Goal: Transaction & Acquisition: Purchase product/service

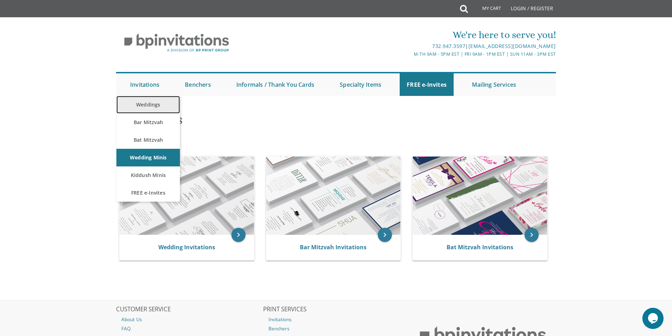
click at [141, 103] on link "Weddings" at bounding box center [148, 105] width 64 height 18
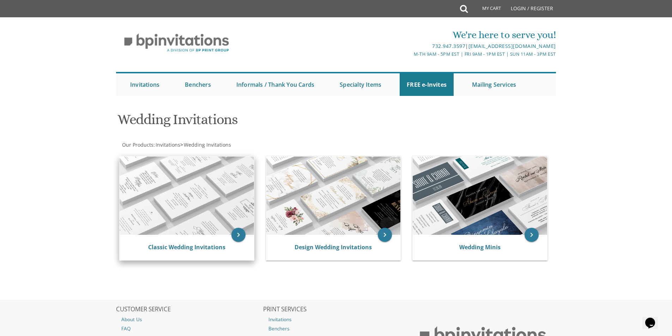
click at [206, 202] on img at bounding box center [187, 196] width 134 height 78
click at [233, 239] on icon "keyboard_arrow_right" at bounding box center [239, 235] width 14 height 14
click at [239, 236] on icon "keyboard_arrow_right" at bounding box center [239, 235] width 14 height 14
click at [221, 203] on img at bounding box center [187, 196] width 134 height 78
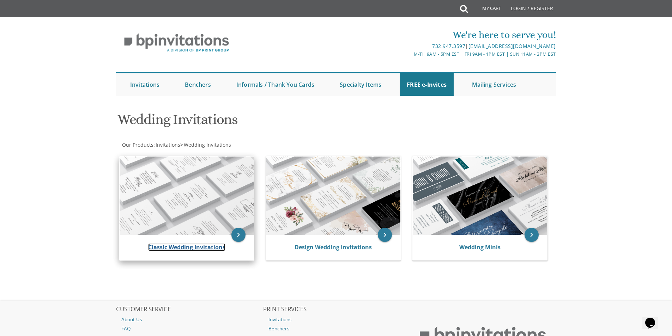
click at [203, 250] on link "Classic Wedding Invitations" at bounding box center [186, 248] width 77 height 8
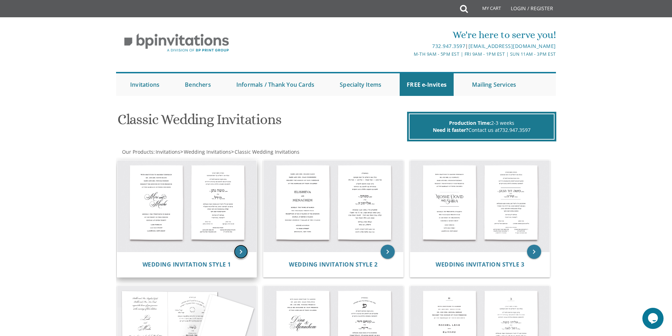
click at [237, 254] on icon "keyboard_arrow_right" at bounding box center [241, 252] width 14 height 14
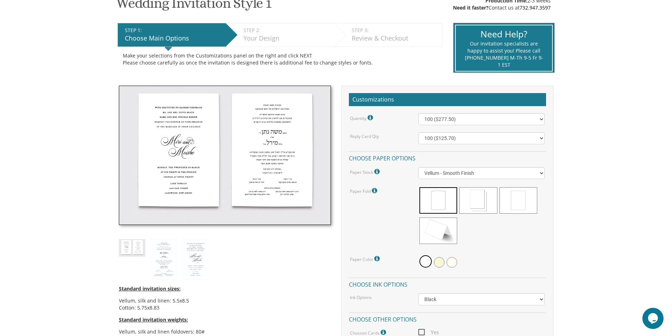
scroll to position [141, 0]
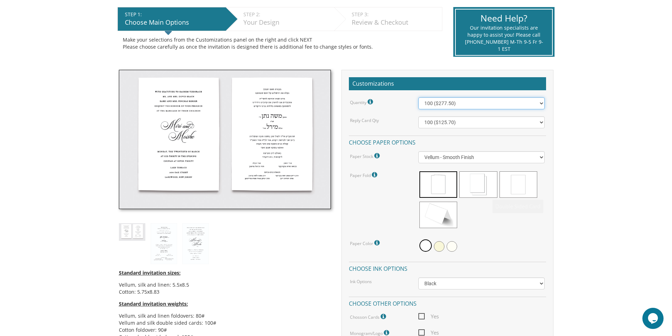
click at [440, 103] on select "100 ($277.50) 200 ($330.45) 300 ($380.65) 400 ($432.70) 500 ($482.10) 600 ($534…" at bounding box center [482, 103] width 126 height 12
click at [385, 128] on div "Reply Card Qty 100 ($125.70) 200 ($150.60) 300 ($177.95) 400 ($270.70) 500 ($22…" at bounding box center [447, 122] width 205 height 12
click at [440, 129] on div "Quantity Please note: Quantities may be modified after order completion. For we…" at bounding box center [447, 228] width 197 height 262
click at [442, 114] on div "Quantity Please note: Quantities may be modified after order completion. For we…" at bounding box center [447, 228] width 197 height 262
click at [440, 119] on select "100 ($125.70) 200 ($150.60) 300 ($177.95) 400 ($270.70) 500 ($225.30) 600 ($249…" at bounding box center [482, 122] width 126 height 12
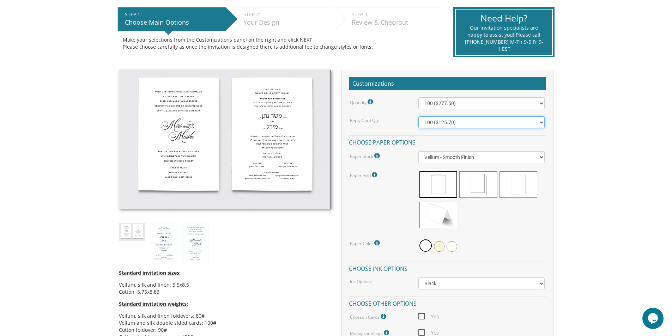
click at [440, 119] on select "100 ($125.70) 200 ($150.60) 300 ($177.95) 400 ($270.70) 500 ($225.30) 600 ($249…" at bounding box center [482, 122] width 126 height 12
click at [445, 104] on select "100 ($277.50) 200 ($330.45) 300 ($380.65) 400 ($432.70) 500 ($482.10) 600 ($534…" at bounding box center [482, 103] width 126 height 12
click at [482, 102] on select "100 ($277.50) 200 ($330.45) 300 ($380.65) 400 ($432.70) 500 ($482.10) 600 ($534…" at bounding box center [482, 103] width 126 height 12
click at [441, 108] on select "100 ($277.50) 200 ($330.45) 300 ($380.65) 400 ($432.70) 500 ($482.10) 600 ($534…" at bounding box center [482, 103] width 126 height 12
click at [484, 103] on select "100 ($277.50) 200 ($330.45) 300 ($380.65) 400 ($432.70) 500 ($482.10) 600 ($534…" at bounding box center [482, 103] width 126 height 12
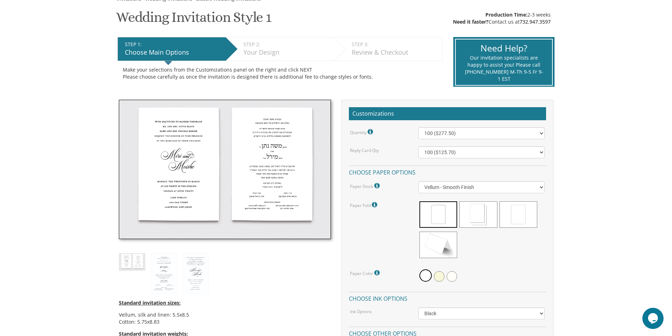
scroll to position [71, 0]
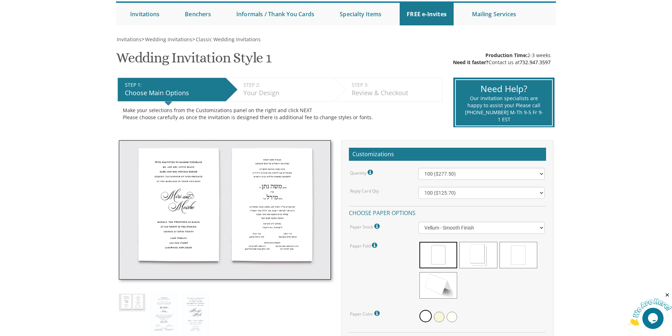
click at [364, 103] on div "Make your selections from the Customizations panel on the right and click NEXT …" at bounding box center [280, 114] width 325 height 25
click at [453, 196] on select "100 ($125.70) 200 ($150.60) 300 ($177.95) 400 ($270.70) 500 ($225.30) 600 ($249…" at bounding box center [482, 193] width 126 height 12
click at [465, 201] on div "Quantity Please note: Quantities may be modified after order completion. For we…" at bounding box center [447, 299] width 197 height 262
click at [463, 196] on select "100 ($125.70) 200 ($150.60) 300 ($177.95) 400 ($270.70) 500 ($225.30) 600 ($249…" at bounding box center [482, 193] width 126 height 12
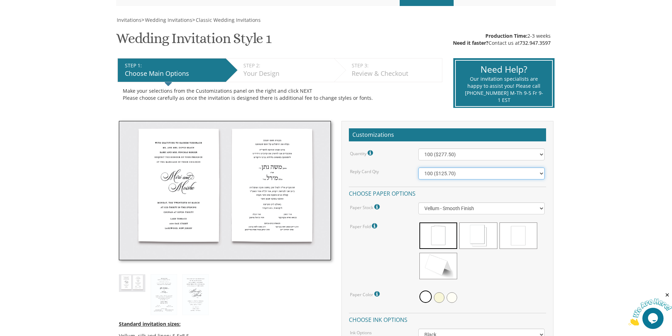
scroll to position [141, 0]
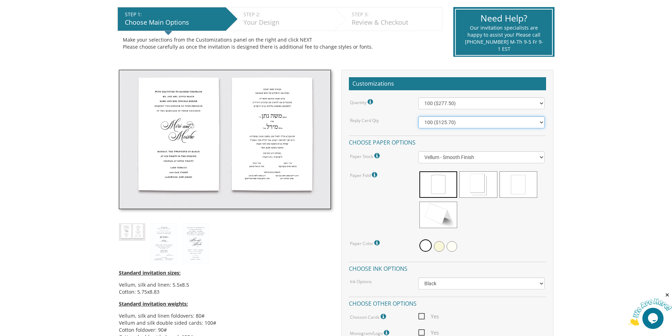
click at [454, 127] on select "100 ($125.70) 200 ($150.60) 300 ($177.95) 400 ($270.70) 500 ($225.30) 600 ($249…" at bounding box center [482, 122] width 126 height 12
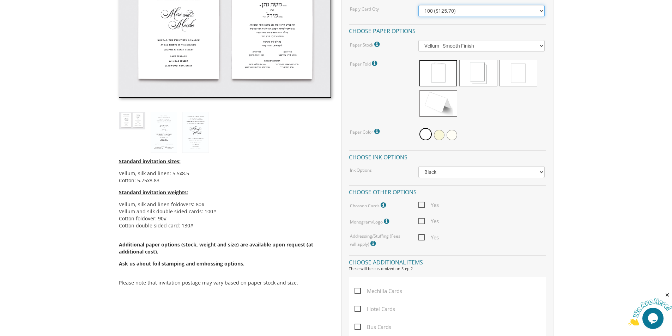
scroll to position [282, 0]
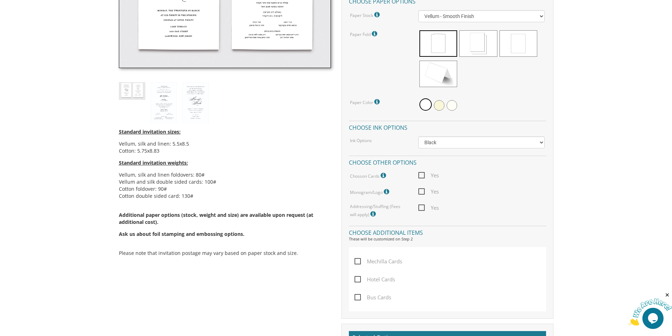
click at [423, 205] on span "Yes" at bounding box center [429, 208] width 20 height 9
click at [423, 205] on input "Yes" at bounding box center [421, 207] width 5 height 5
click at [371, 213] on icon at bounding box center [374, 214] width 7 height 6
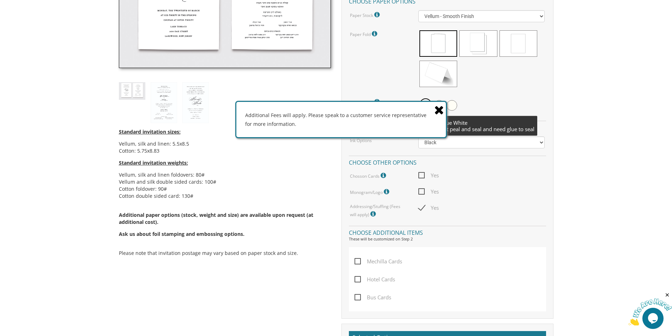
click at [436, 109] on icon at bounding box center [440, 110] width 10 height 12
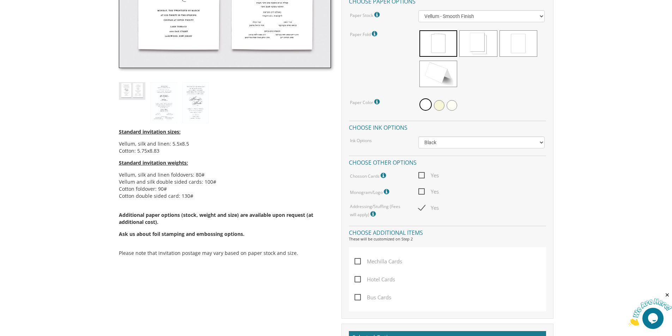
click at [424, 204] on span "Yes" at bounding box center [429, 208] width 20 height 9
click at [423, 205] on input "Yes" at bounding box center [421, 207] width 5 height 5
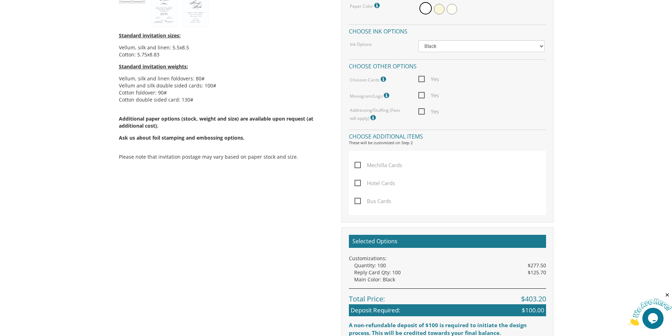
scroll to position [388, 0]
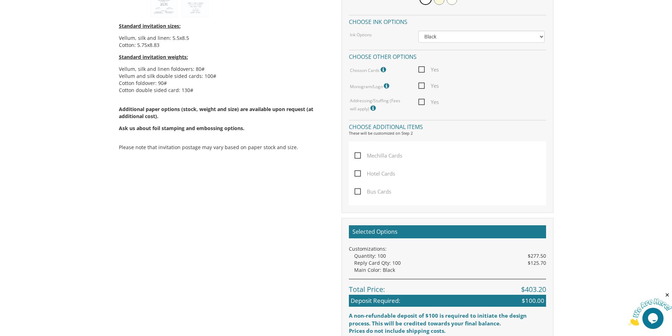
click at [422, 103] on span "Yes" at bounding box center [429, 102] width 20 height 9
click at [422, 103] on input "Yes" at bounding box center [421, 101] width 5 height 5
checkbox input "true"
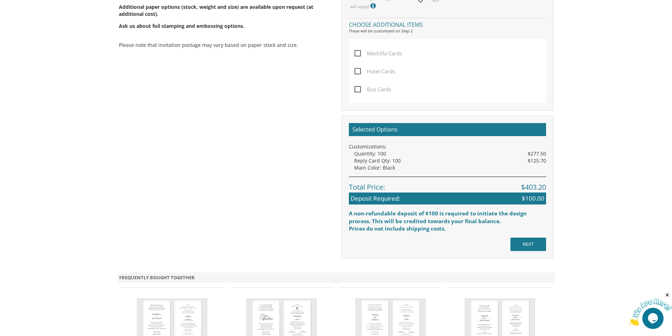
scroll to position [494, 0]
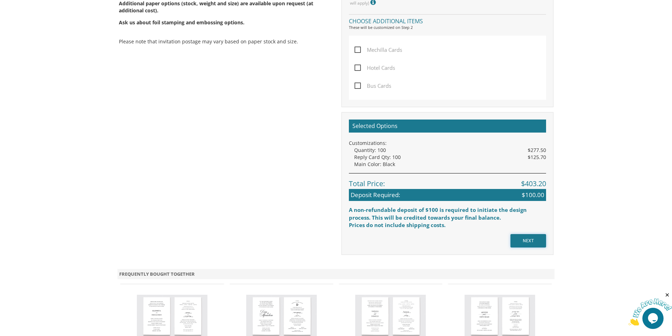
click at [522, 241] on input "NEXT" at bounding box center [529, 240] width 36 height 13
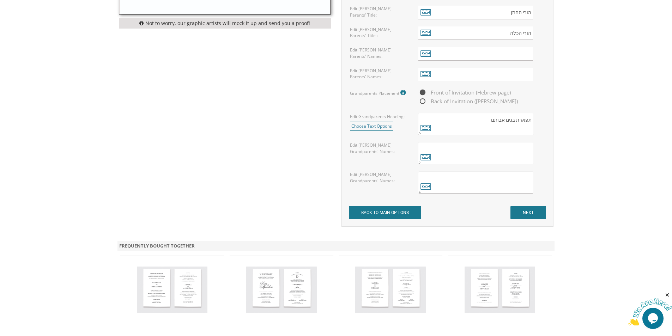
scroll to position [635, 0]
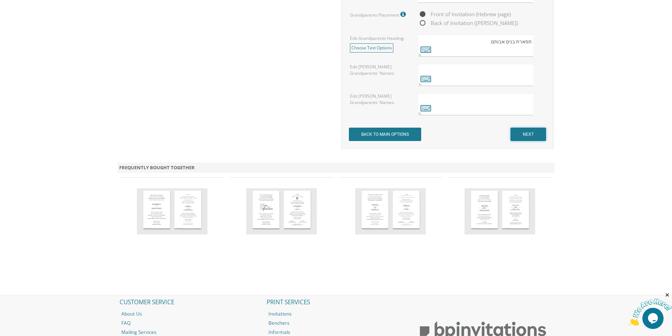
click at [528, 134] on input "NEXT" at bounding box center [529, 134] width 36 height 13
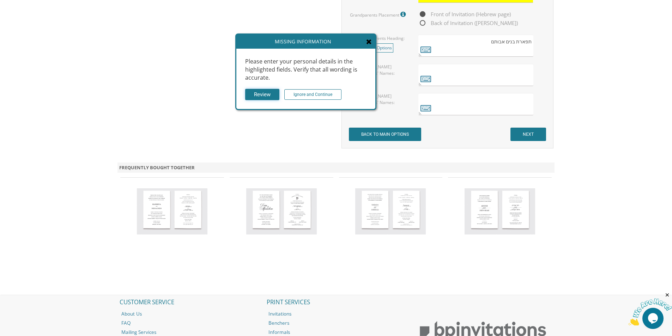
click at [260, 93] on input "Review" at bounding box center [262, 95] width 34 height 12
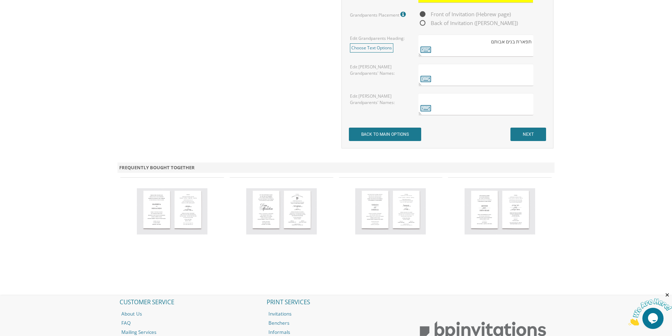
click at [533, 139] on input "NEXT" at bounding box center [529, 134] width 36 height 13
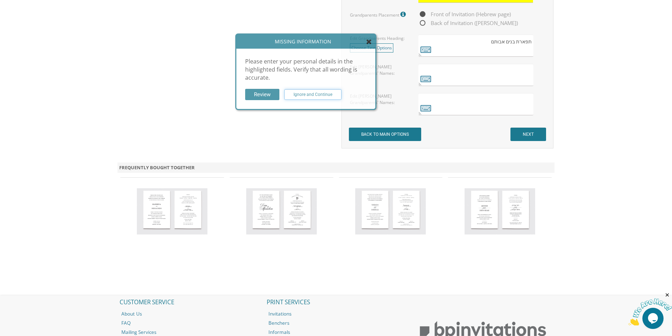
click at [324, 100] on input "Ignore and Continue" at bounding box center [313, 94] width 57 height 11
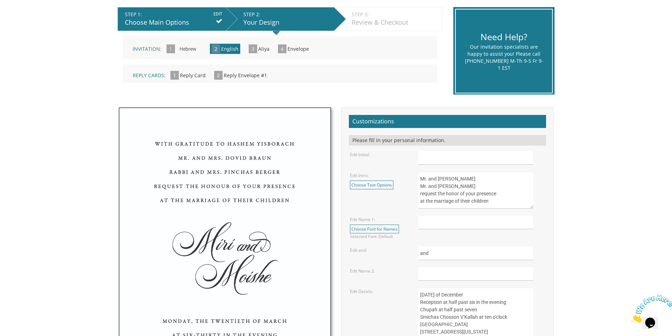
scroll to position [318, 0]
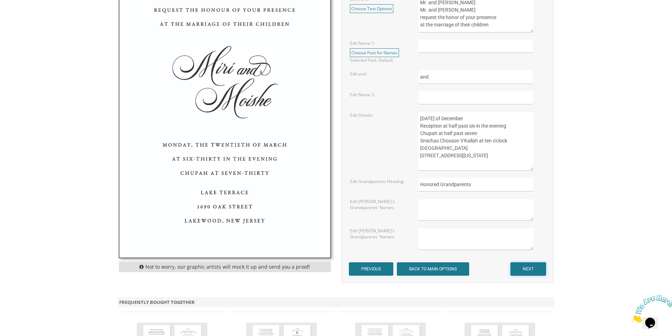
click at [531, 271] on input "NEXT" at bounding box center [529, 269] width 36 height 13
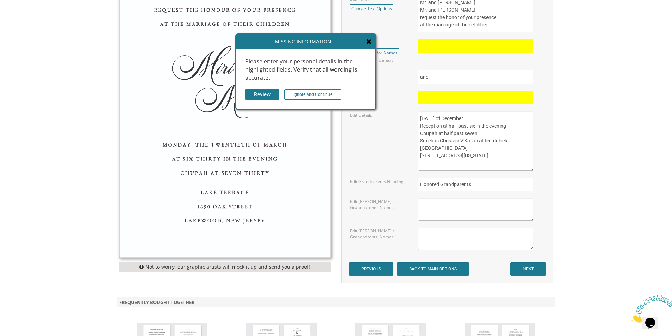
click at [316, 100] on div "Review Ignore and Continue" at bounding box center [305, 95] width 121 height 12
click at [310, 96] on input "Ignore and Continue" at bounding box center [313, 94] width 57 height 11
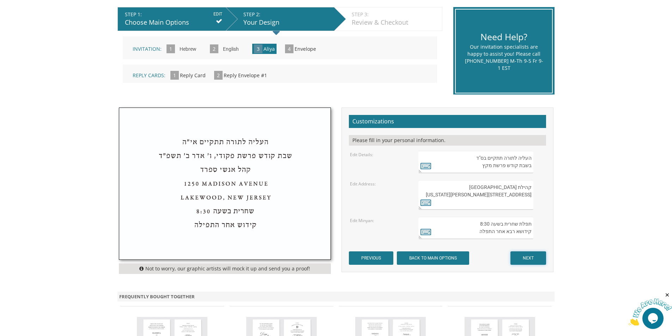
click at [524, 259] on input "NEXT" at bounding box center [529, 258] width 36 height 13
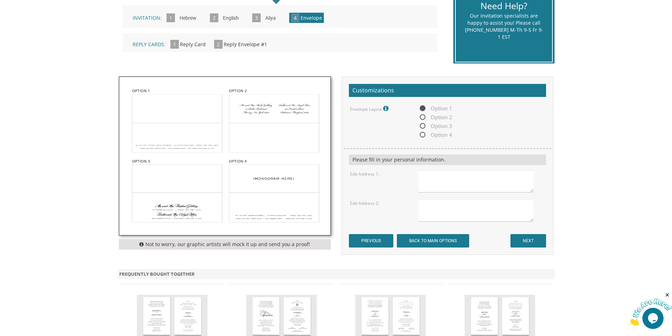
scroll to position [176, 0]
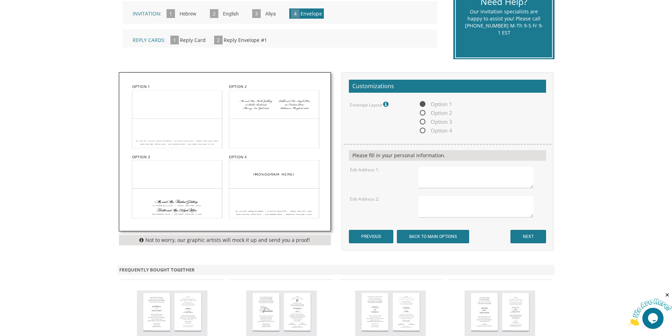
click at [522, 256] on div "Not to worry, our graphic artists will mock it up and send you a proof! Customi…" at bounding box center [336, 165] width 448 height 186
click at [525, 245] on div "Customizations Envelope Layout Fonts will match invitation. Option 1 Option 2 O…" at bounding box center [448, 161] width 212 height 179
click at [525, 243] on input "NEXT" at bounding box center [529, 236] width 36 height 13
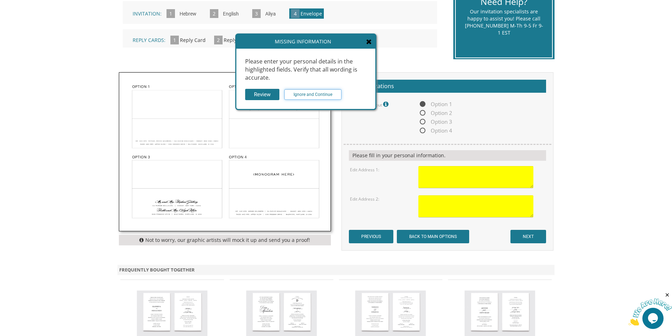
click at [325, 93] on input "Ignore and Continue" at bounding box center [313, 94] width 57 height 11
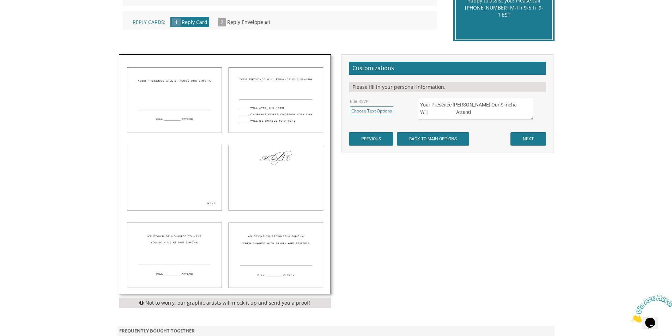
scroll to position [212, 0]
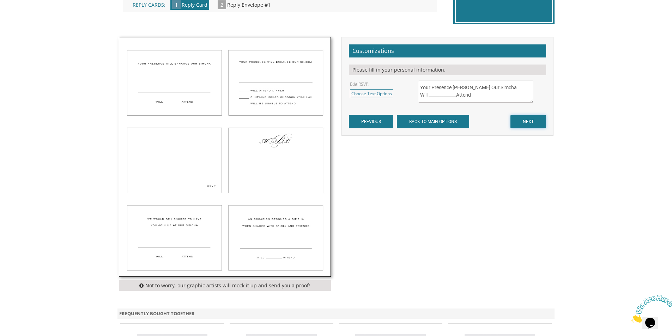
click at [522, 126] on input "NEXT" at bounding box center [529, 121] width 36 height 13
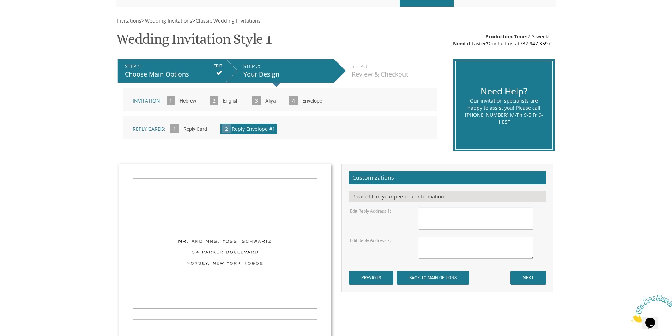
scroll to position [141, 0]
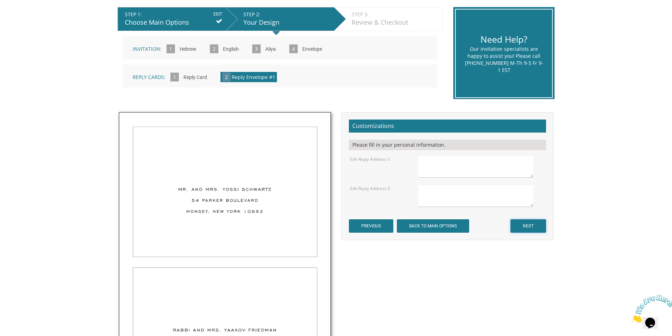
click at [537, 227] on input "NEXT" at bounding box center [529, 226] width 36 height 13
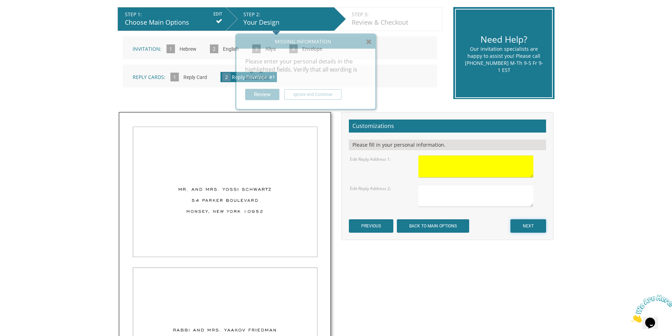
click at [537, 227] on input "NEXT" at bounding box center [529, 226] width 36 height 13
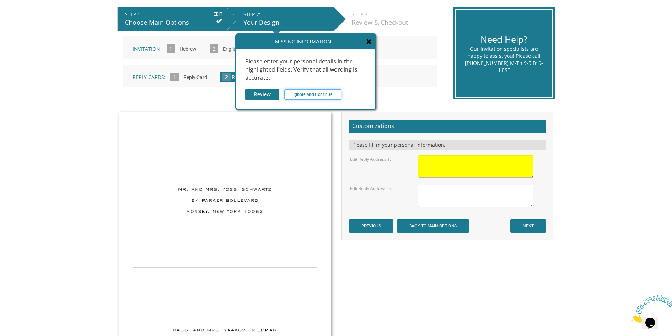
click at [316, 95] on input "Ignore and Continue" at bounding box center [313, 94] width 57 height 11
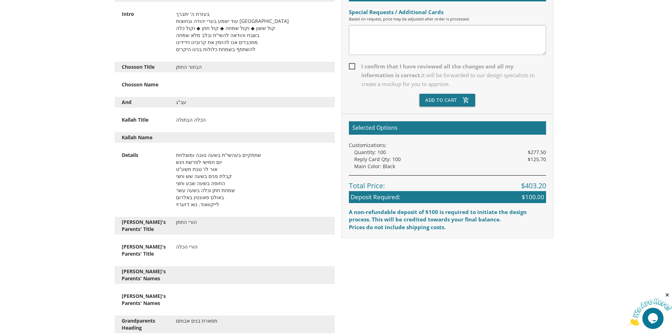
scroll to position [247, 0]
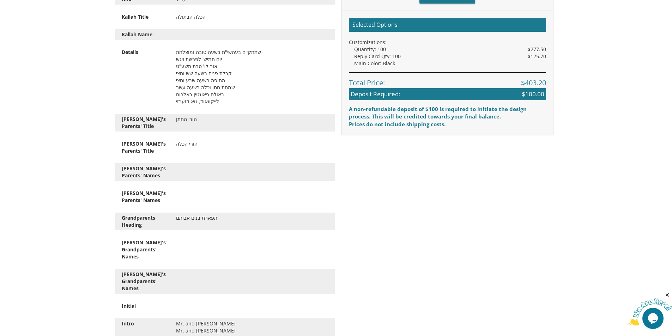
drag, startPoint x: 361, startPoint y: 308, endPoint x: 380, endPoint y: 230, distance: 80.6
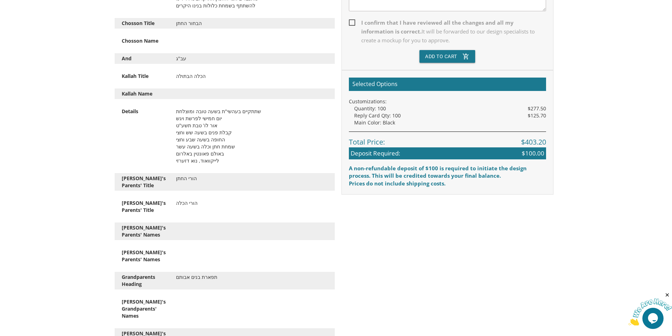
scroll to position [168, 0]
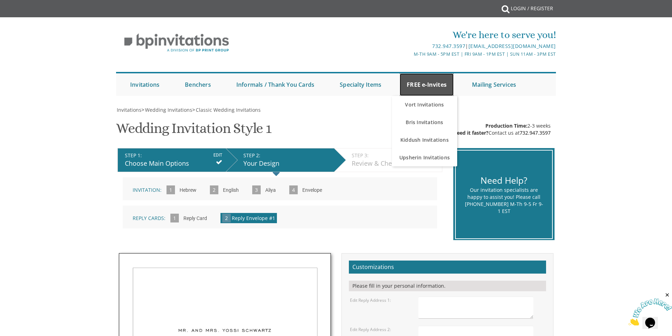
click at [411, 92] on link "FREE e-Invites" at bounding box center [427, 84] width 54 height 23
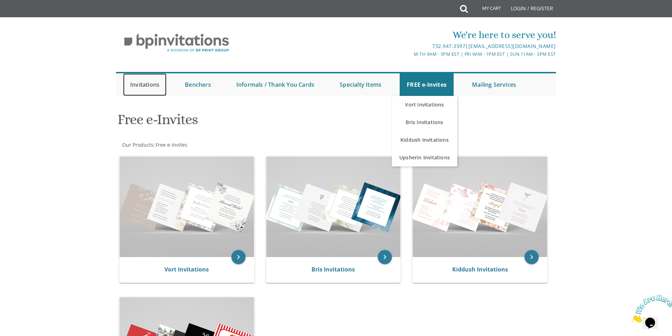
click at [160, 83] on link "Invitations" at bounding box center [144, 84] width 43 height 23
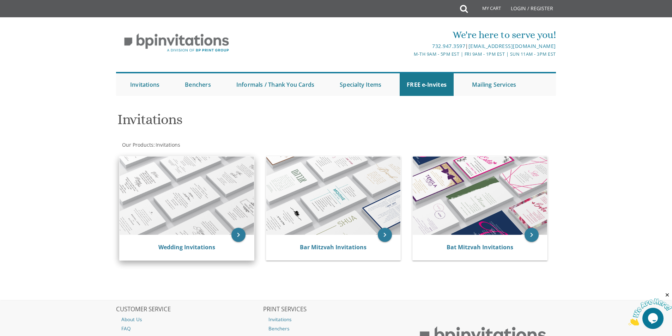
click at [184, 219] on img at bounding box center [187, 196] width 134 height 78
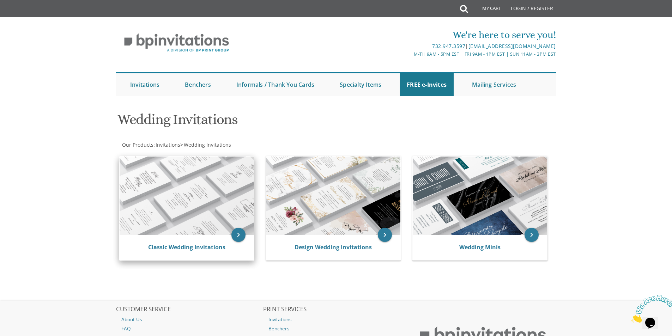
click at [228, 238] on div "Classic Wedding Invitations" at bounding box center [187, 247] width 134 height 25
click at [237, 237] on icon "keyboard_arrow_right" at bounding box center [239, 235] width 14 height 14
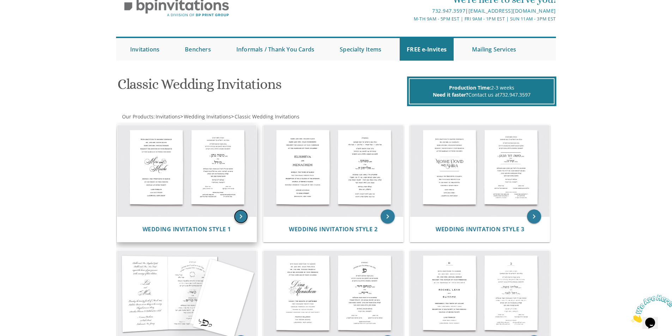
click at [238, 219] on icon "keyboard_arrow_right" at bounding box center [241, 217] width 14 height 14
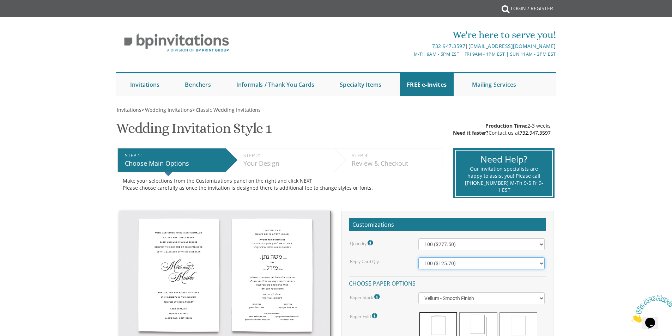
click at [454, 267] on select "100 ($125.70) 200 ($150.60) 300 ($177.95) 400 ($270.70) 500 ($225.30) 600 ($249…" at bounding box center [482, 264] width 126 height 12
click at [457, 269] on select "100 ($125.70) 200 ($150.60) 300 ($177.95) 400 ($270.70) 500 ($225.30) 600 ($249…" at bounding box center [482, 264] width 126 height 12
click at [465, 267] on select "100 ($125.70) 200 ($150.60) 300 ($177.95) 400 ($270.70) 500 ($225.30) 600 ($249…" at bounding box center [482, 264] width 126 height 12
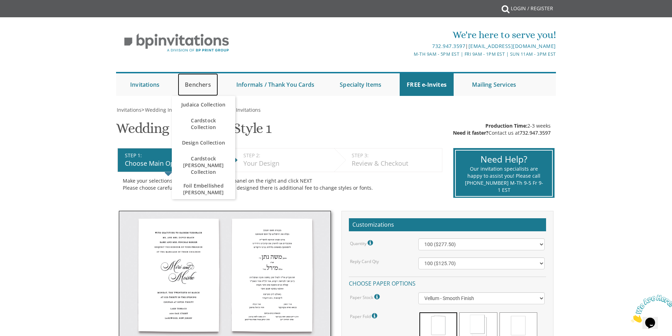
click at [205, 87] on link "Benchers" at bounding box center [198, 84] width 40 height 23
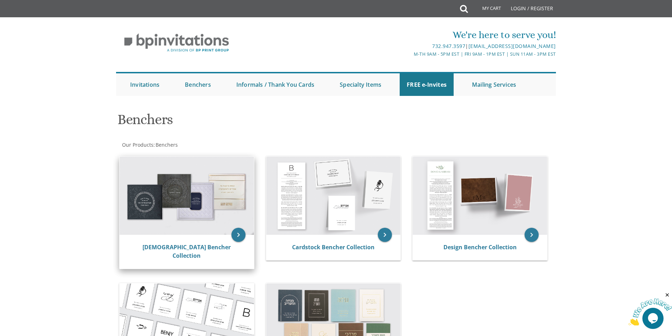
click at [156, 179] on img at bounding box center [187, 196] width 134 height 78
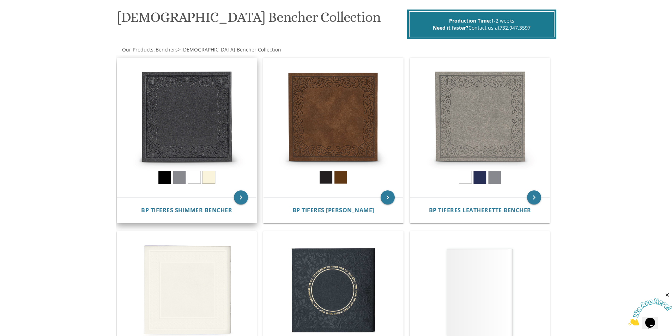
scroll to position [98, 0]
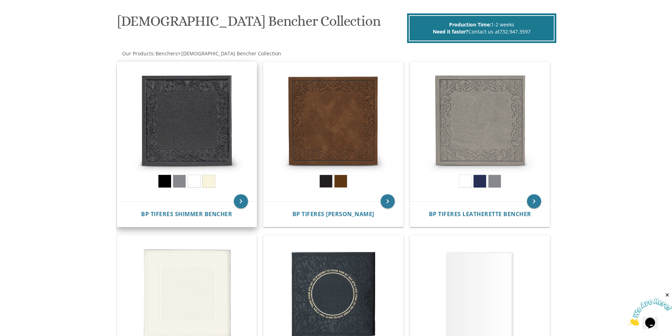
click at [215, 103] on img at bounding box center [187, 132] width 140 height 140
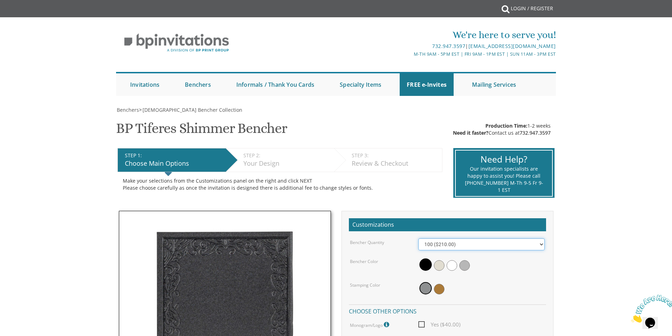
click at [478, 241] on select "100 ($210.00) 200 ($420.00) 300 ($630.00) 400 ($840.00) 500 ($1,050.00)" at bounding box center [482, 245] width 126 height 12
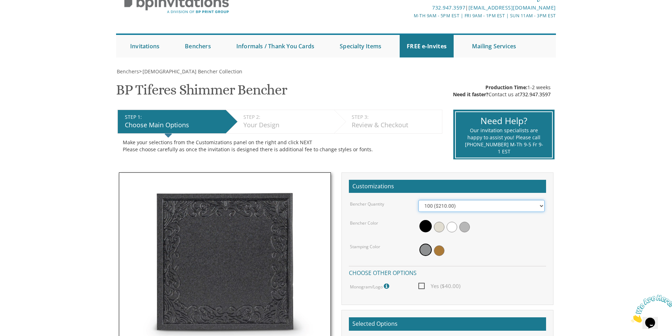
scroll to position [35, 0]
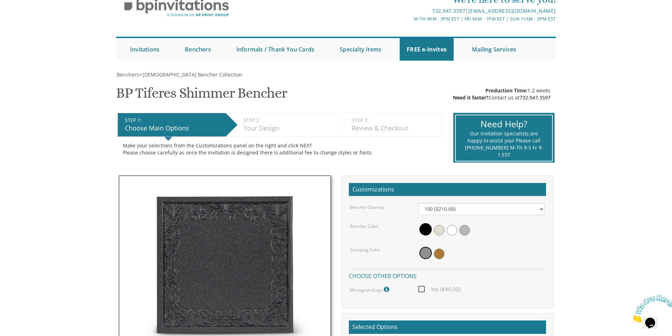
click at [286, 124] on div "STEP 2: EDIT" at bounding box center [287, 120] width 87 height 7
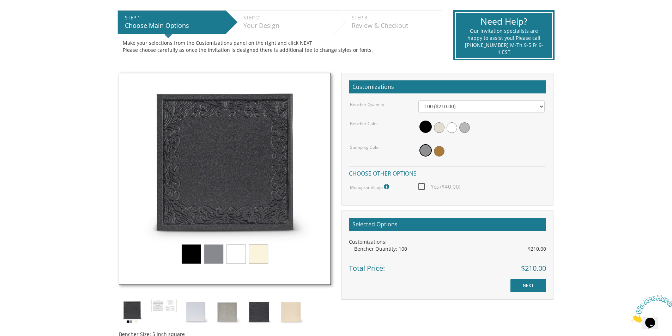
scroll to position [141, 0]
